Goal: Task Accomplishment & Management: Use online tool/utility

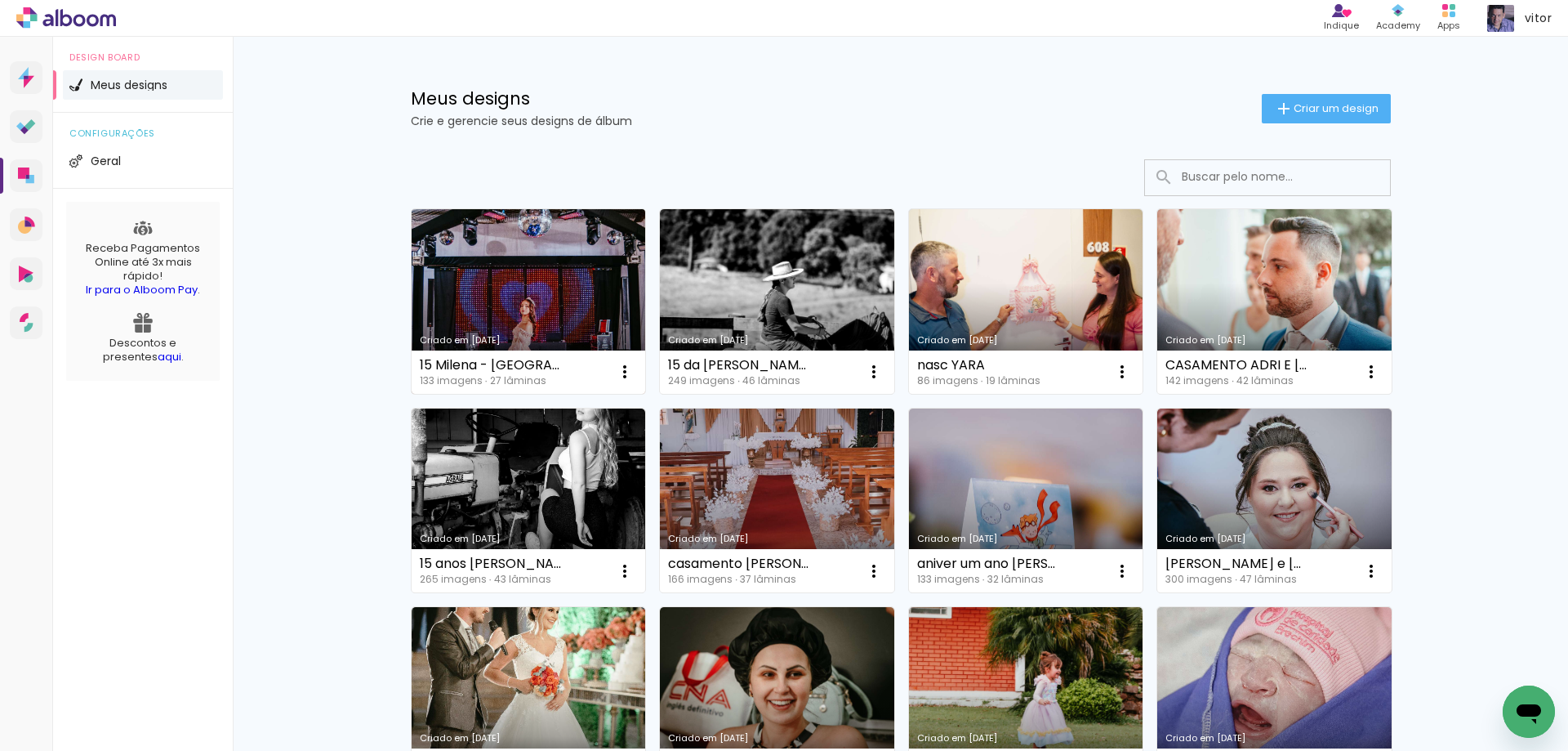
click at [560, 291] on link "Criado em [DATE]" at bounding box center [529, 301] width 234 height 185
